Goal: Information Seeking & Learning: Learn about a topic

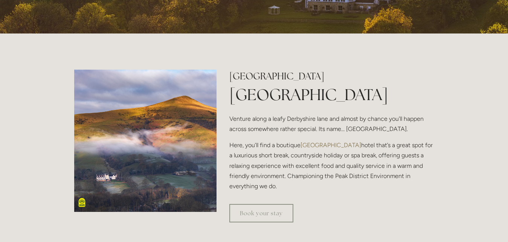
scroll to position [192, 0]
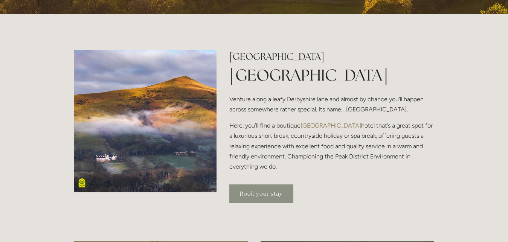
click at [266, 192] on link "Book your stay" at bounding box center [261, 193] width 64 height 18
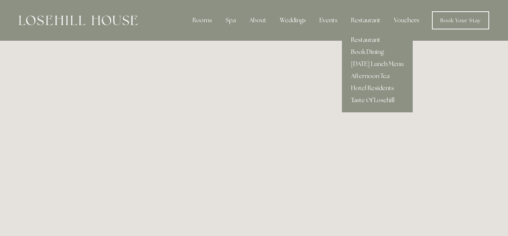
click at [366, 38] on link "Restaurant" at bounding box center [377, 40] width 71 height 12
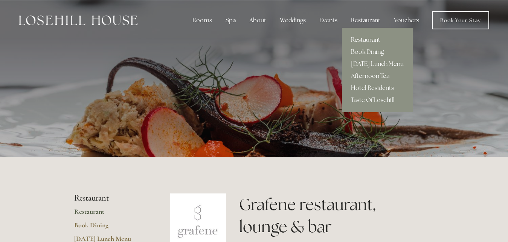
click at [372, 62] on link "[DATE] Lunch Menu" at bounding box center [377, 64] width 71 height 12
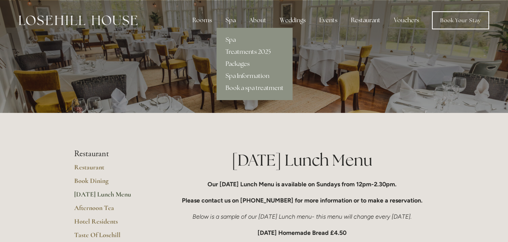
click at [231, 20] on div "Spa" at bounding box center [230, 20] width 22 height 15
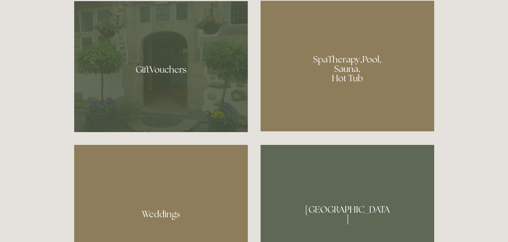
scroll to position [614, 0]
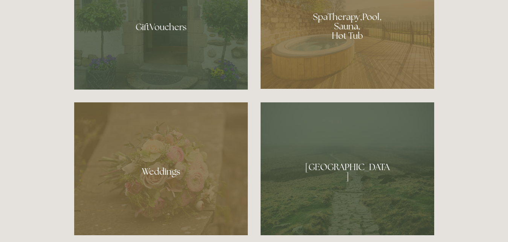
click at [343, 179] on div at bounding box center [346, 168] width 173 height 133
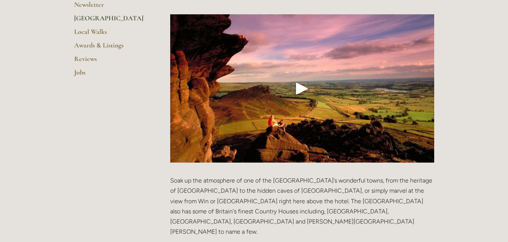
scroll to position [269, 0]
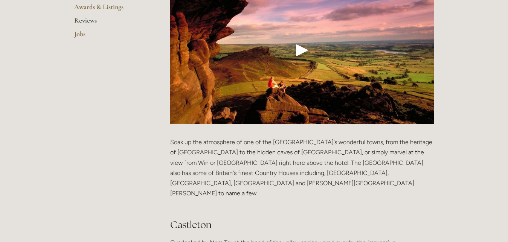
click at [92, 19] on link "Reviews" at bounding box center [110, 23] width 72 height 14
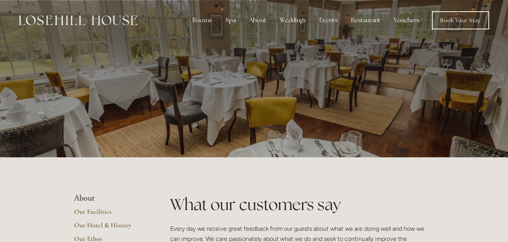
click at [5, 23] on header "Rooms Rooms Your Stay Book a stay Offers Spa" at bounding box center [254, 20] width 508 height 41
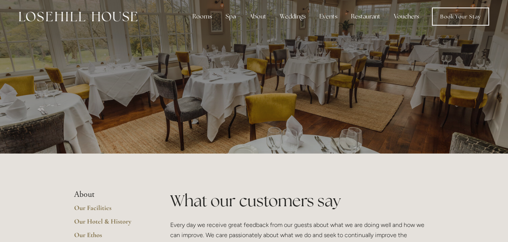
scroll to position [4, 0]
click at [41, 39] on div at bounding box center [254, 74] width 508 height 157
click at [73, 84] on div at bounding box center [254, 74] width 508 height 157
click at [9, 103] on div at bounding box center [254, 74] width 508 height 157
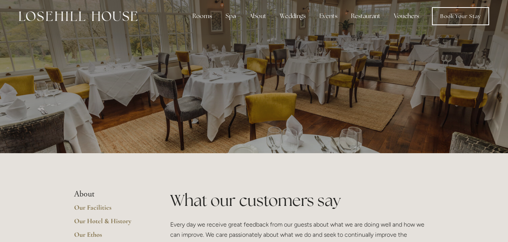
click at [9, 103] on div at bounding box center [254, 74] width 508 height 157
click at [22, 106] on div at bounding box center [254, 74] width 508 height 157
click at [8, 106] on div at bounding box center [254, 74] width 508 height 157
